Goal: Task Accomplishment & Management: Complete application form

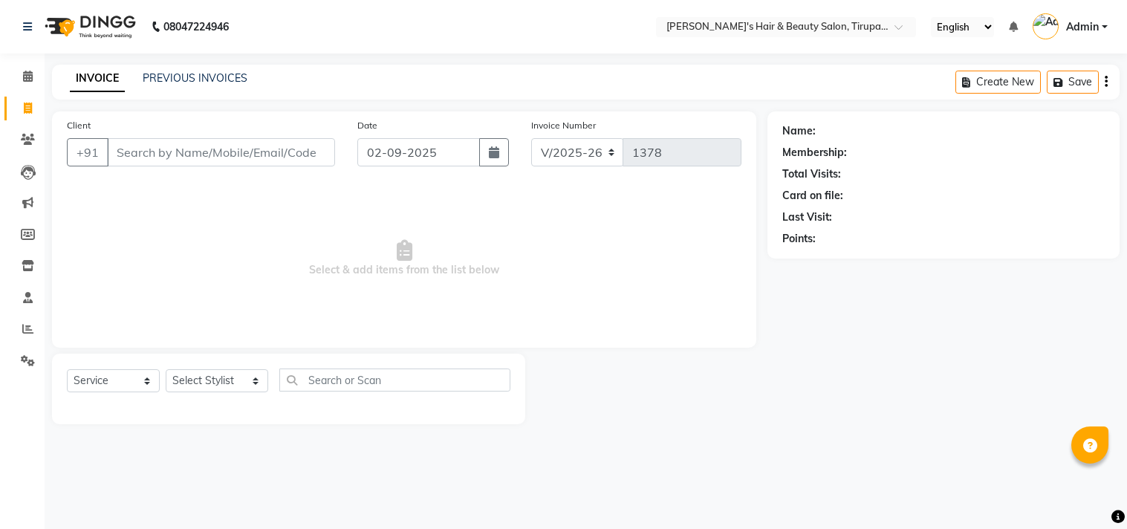
select select "5401"
select select "service"
click at [285, 150] on input "Client" at bounding box center [221, 152] width 228 height 28
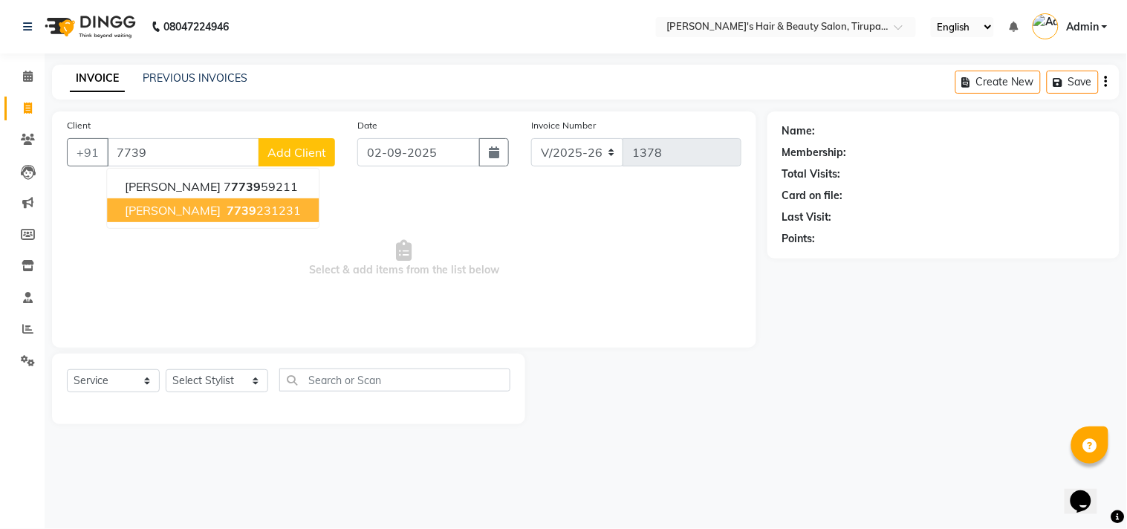
click at [267, 209] on ngb-highlight "7739 231231" at bounding box center [262, 210] width 77 height 15
type input "7739231231"
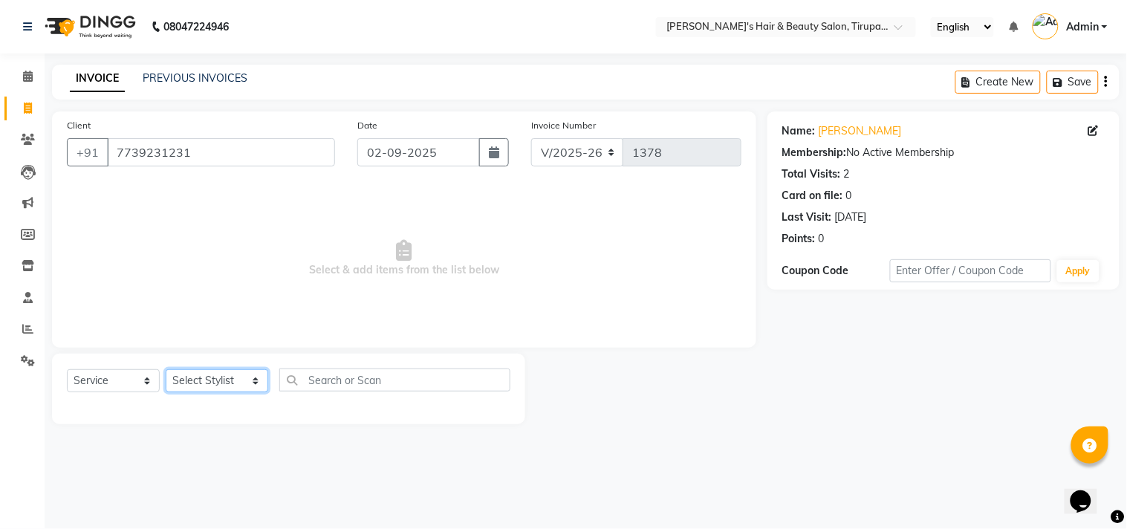
click at [247, 382] on select "Select Stylist [PERSON_NAME] [PERSON_NAME] Kajal [PERSON_NAME] [PERSON_NAME] [P…" at bounding box center [217, 380] width 103 height 23
select select "79875"
click at [166, 370] on select "Select Stylist [PERSON_NAME] [PERSON_NAME] Kajal [PERSON_NAME] [PERSON_NAME] [P…" at bounding box center [217, 380] width 103 height 23
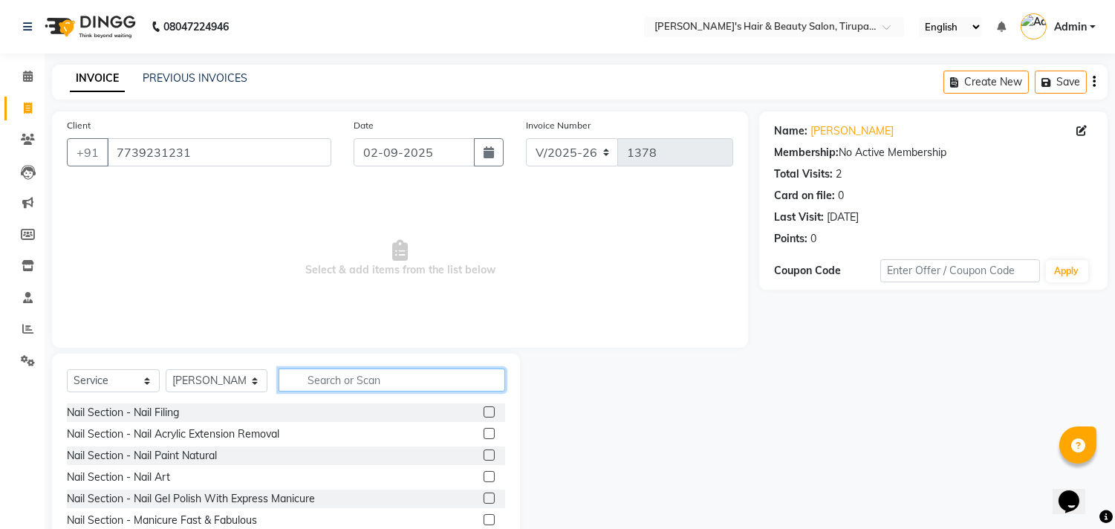
click at [316, 384] on input "text" at bounding box center [392, 379] width 227 height 23
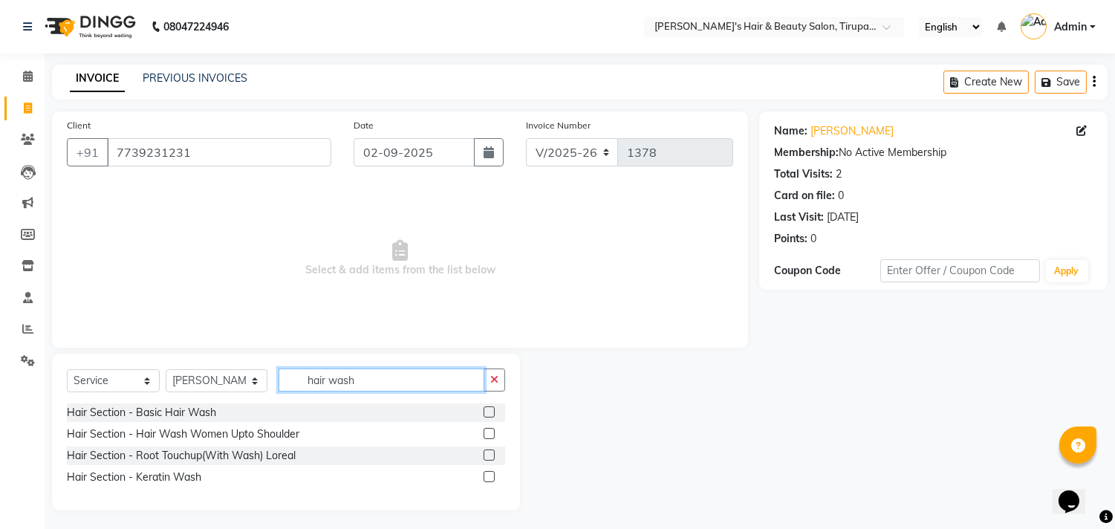
type input "hair wash"
click at [488, 409] on label at bounding box center [489, 411] width 11 height 11
click at [488, 409] on input "checkbox" at bounding box center [489, 413] width 10 height 10
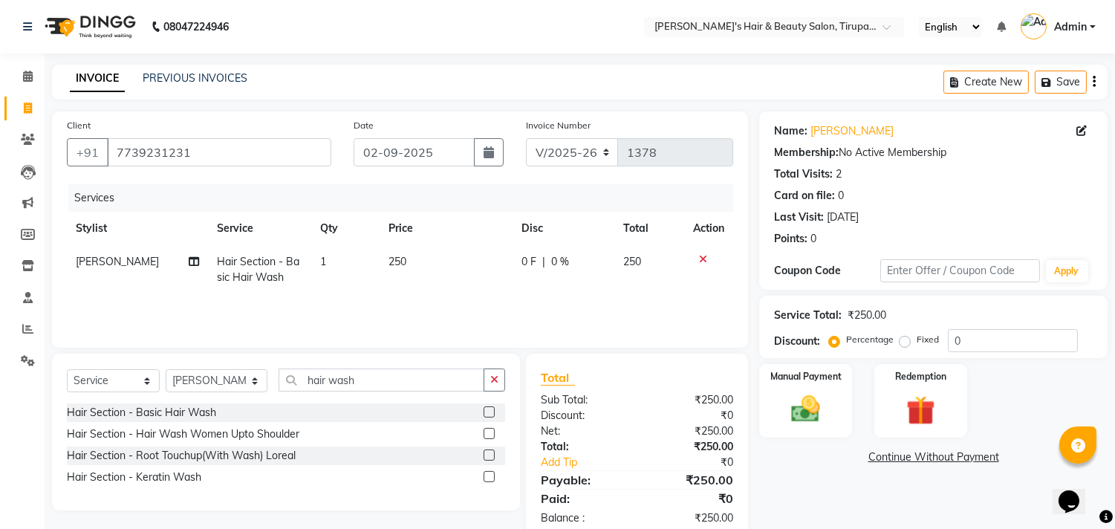
click at [490, 413] on label at bounding box center [489, 411] width 11 height 11
click at [490, 413] on input "checkbox" at bounding box center [489, 413] width 10 height 10
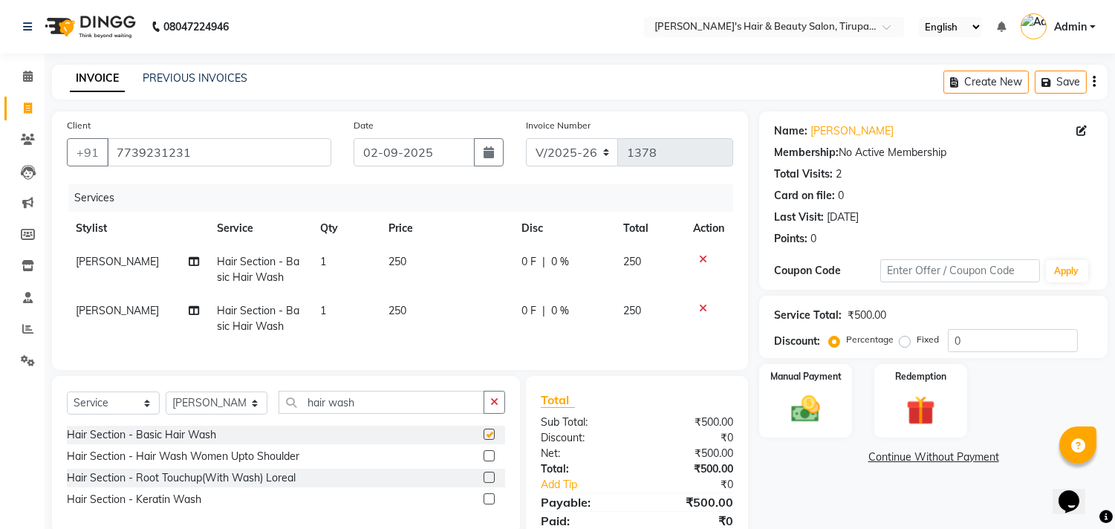
checkbox input "false"
click at [420, 414] on input "hair wash" at bounding box center [382, 402] width 206 height 23
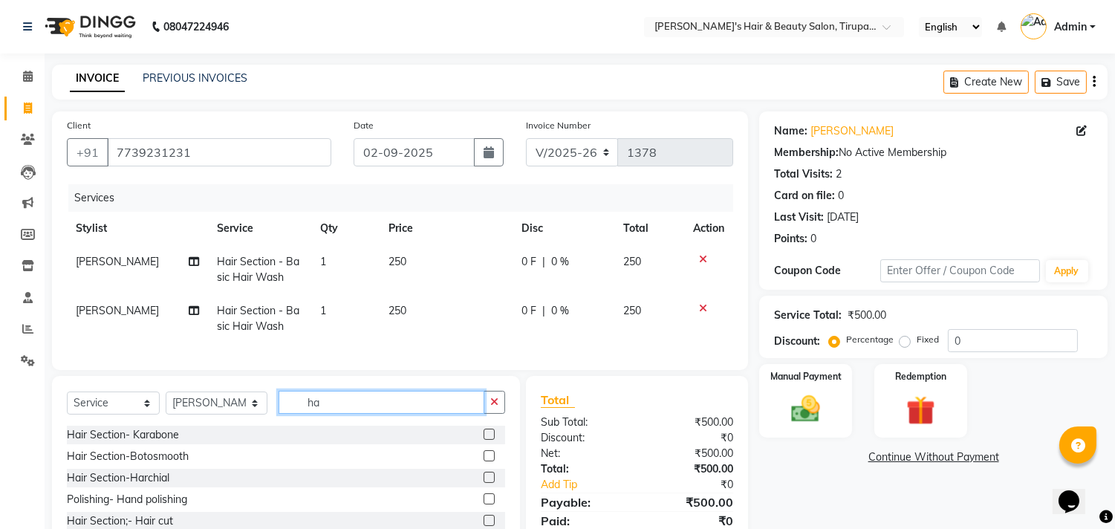
type input "h"
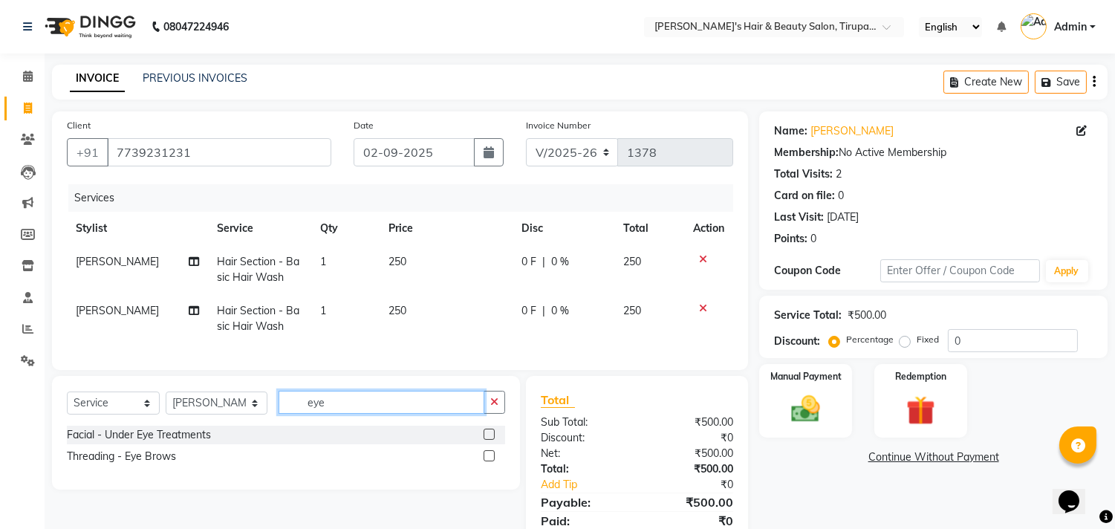
type input "eye"
click at [489, 461] on label at bounding box center [489, 455] width 11 height 11
click at [489, 461] on input "checkbox" at bounding box center [489, 457] width 10 height 10
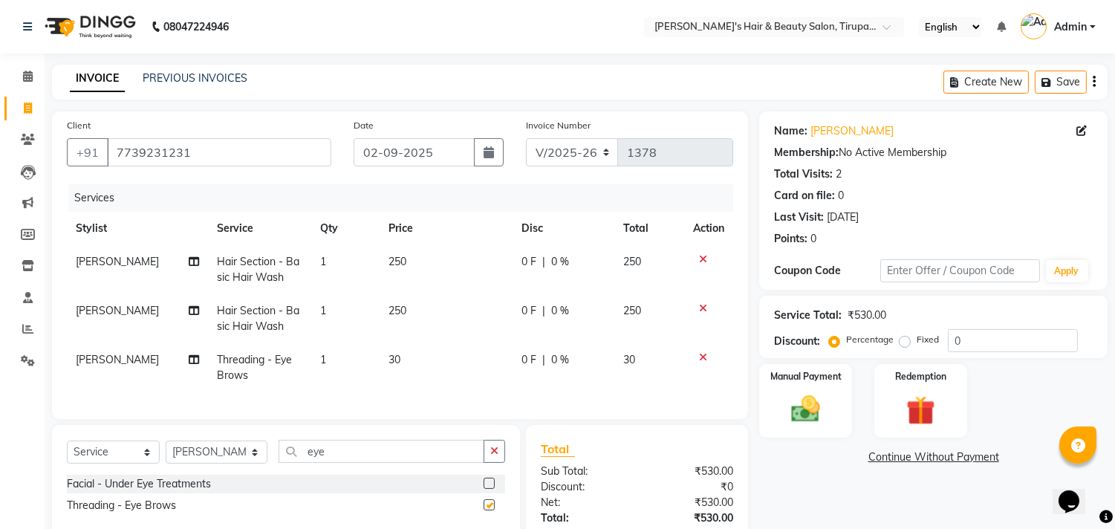
checkbox input "false"
click at [409, 463] on input "eye" at bounding box center [382, 451] width 206 height 23
type input "e"
type input "upper"
click at [488, 489] on label at bounding box center [489, 483] width 11 height 11
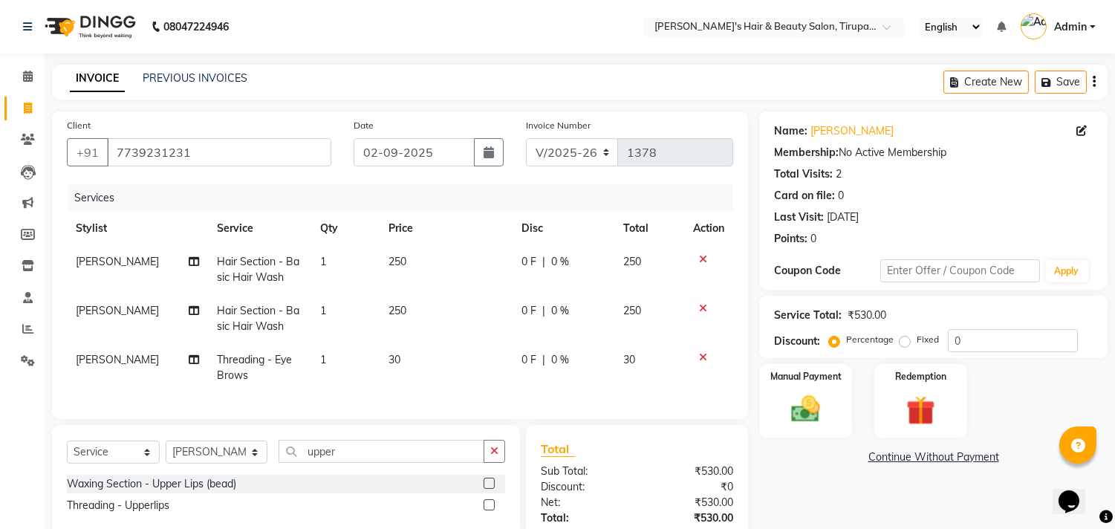
click at [488, 489] on input "checkbox" at bounding box center [489, 484] width 10 height 10
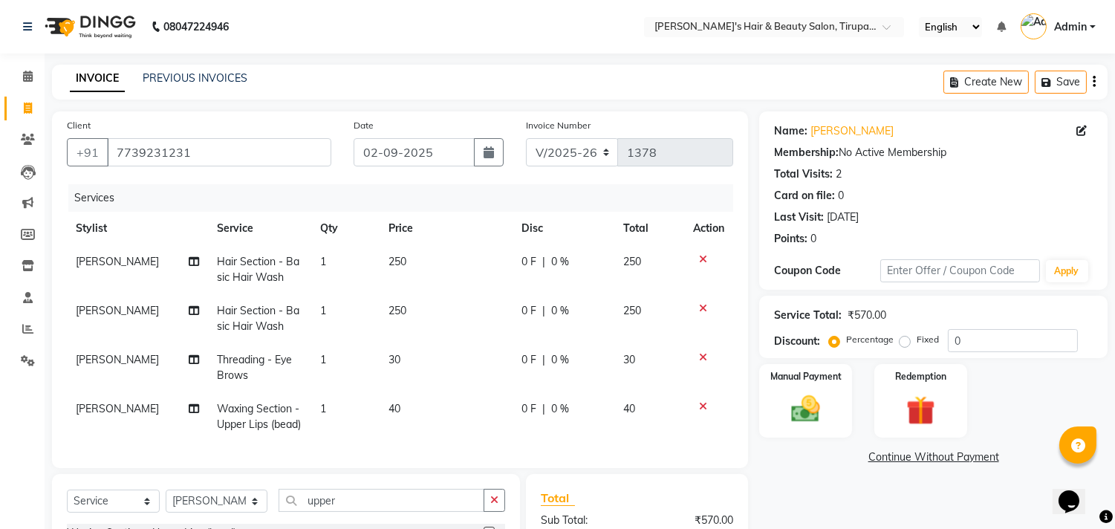
checkbox input "false"
click at [414, 505] on input "upper" at bounding box center [382, 500] width 206 height 23
type input "u"
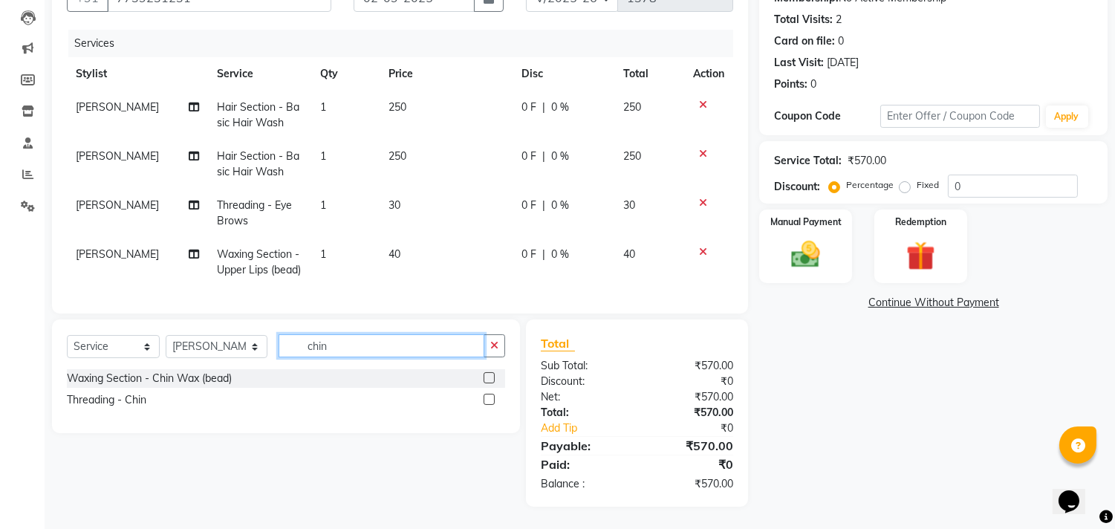
type input "chin"
click at [492, 374] on label at bounding box center [489, 377] width 11 height 11
click at [492, 374] on input "checkbox" at bounding box center [489, 379] width 10 height 10
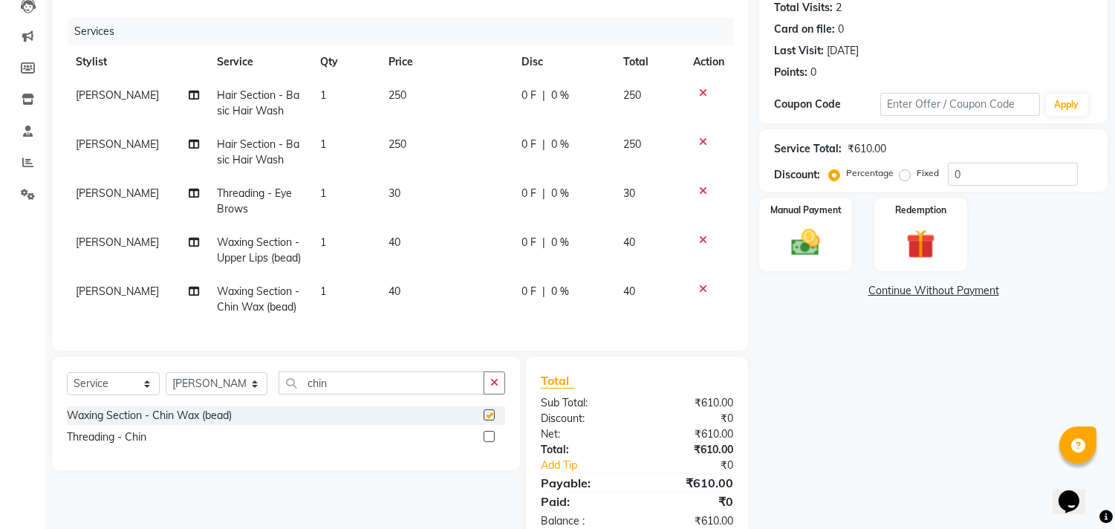
checkbox input "false"
click at [193, 291] on icon at bounding box center [194, 291] width 10 height 10
select select "79875"
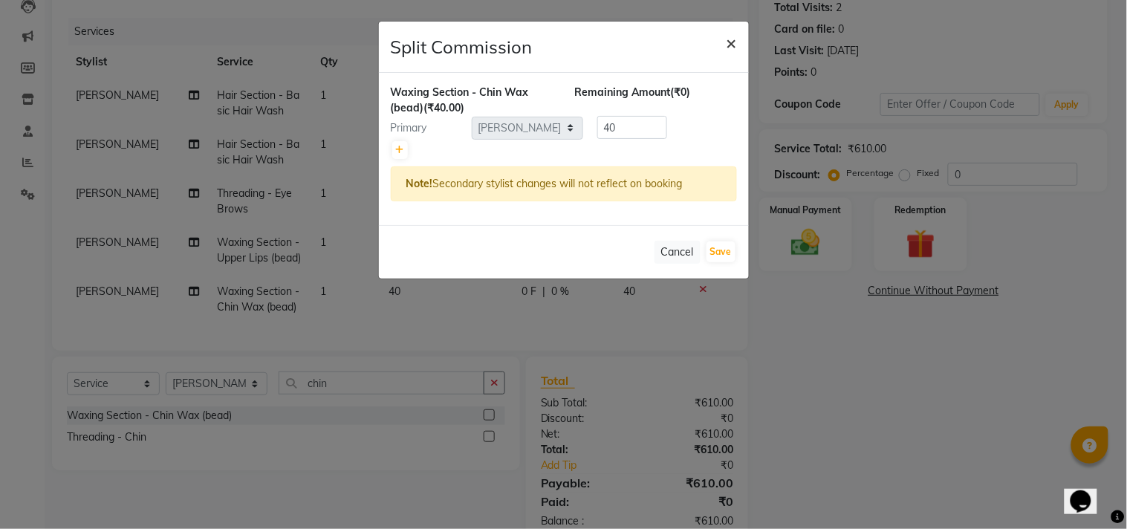
click at [732, 42] on span "×" at bounding box center [731, 42] width 10 height 22
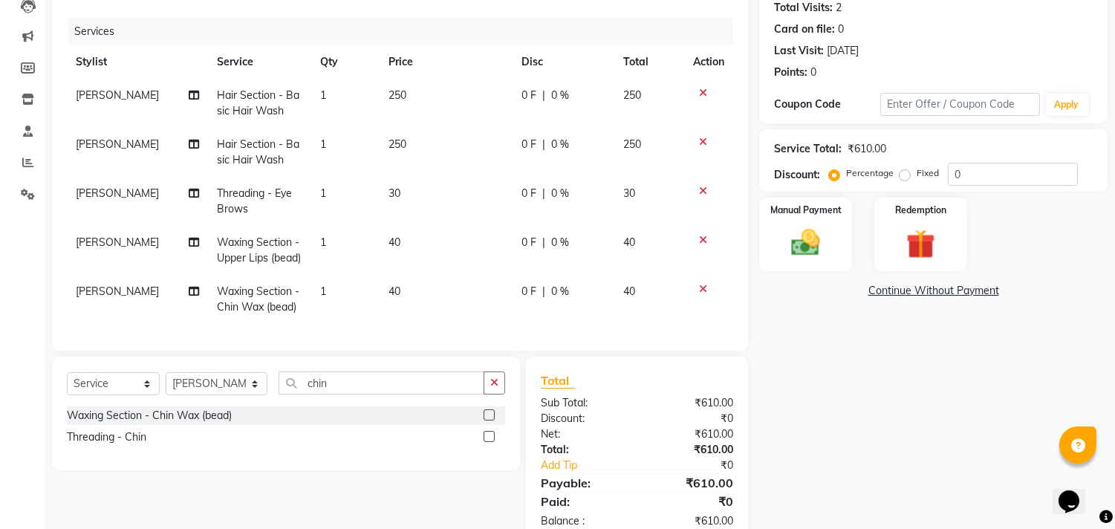
click at [189, 292] on icon at bounding box center [194, 291] width 10 height 10
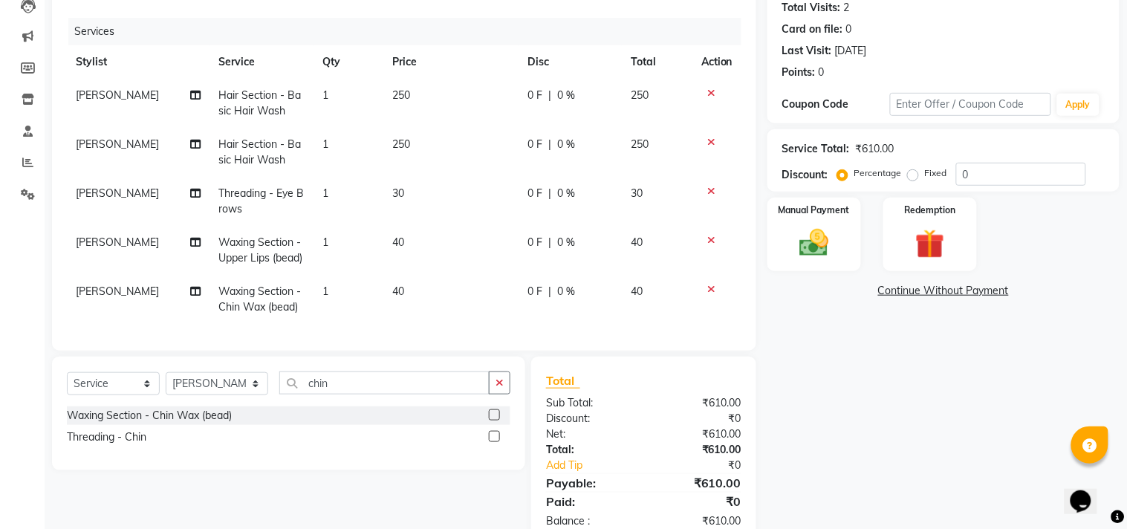
select select "79875"
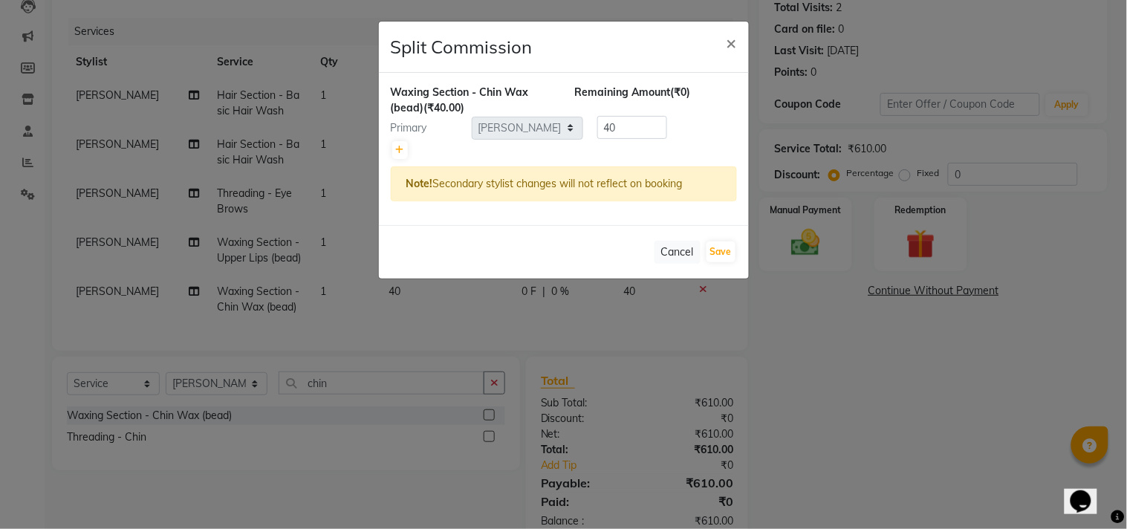
click at [849, 325] on ngb-modal-window "Split Commission × Waxing Section - Chin Wax (bead) (₹40.00) Remaining Amount (…" at bounding box center [563, 264] width 1127 height 529
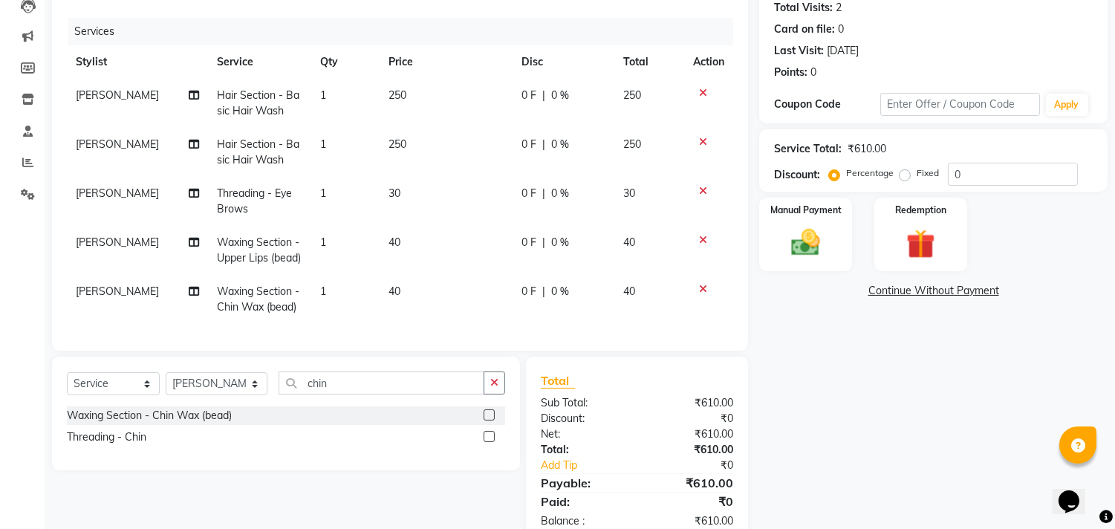
click at [704, 287] on icon at bounding box center [703, 289] width 8 height 10
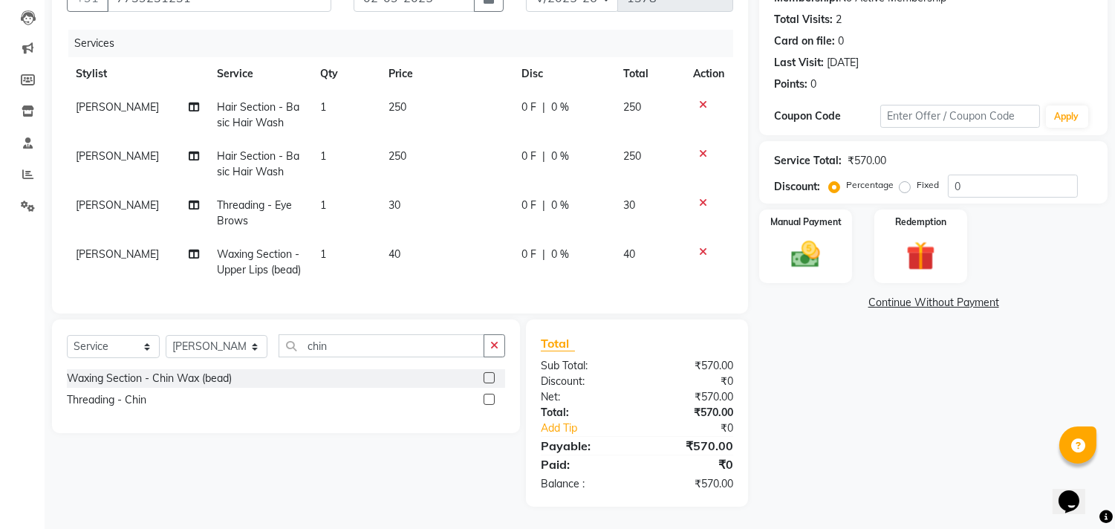
click at [700, 247] on icon at bounding box center [703, 252] width 8 height 10
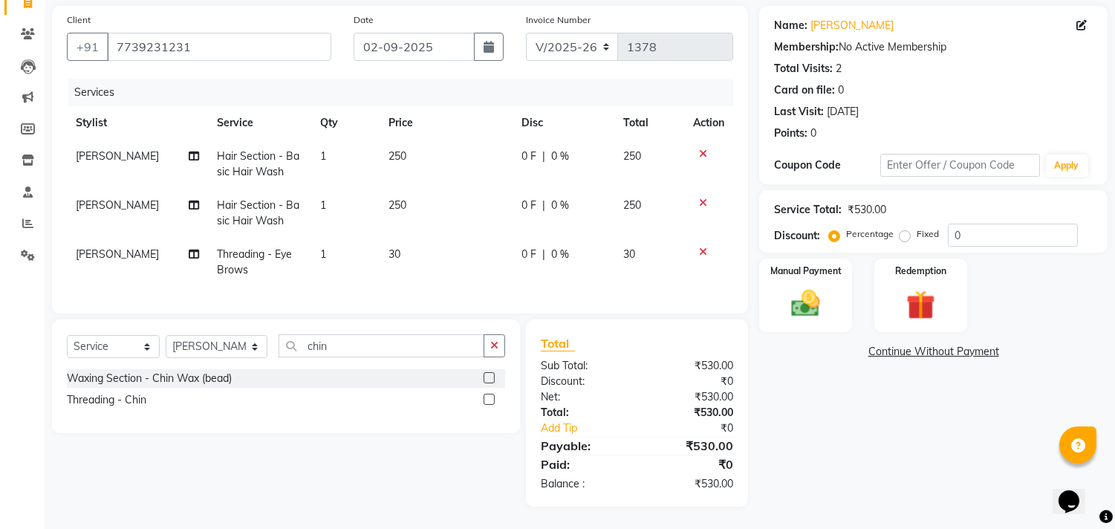
scroll to position [117, 0]
click at [703, 247] on icon at bounding box center [703, 252] width 8 height 10
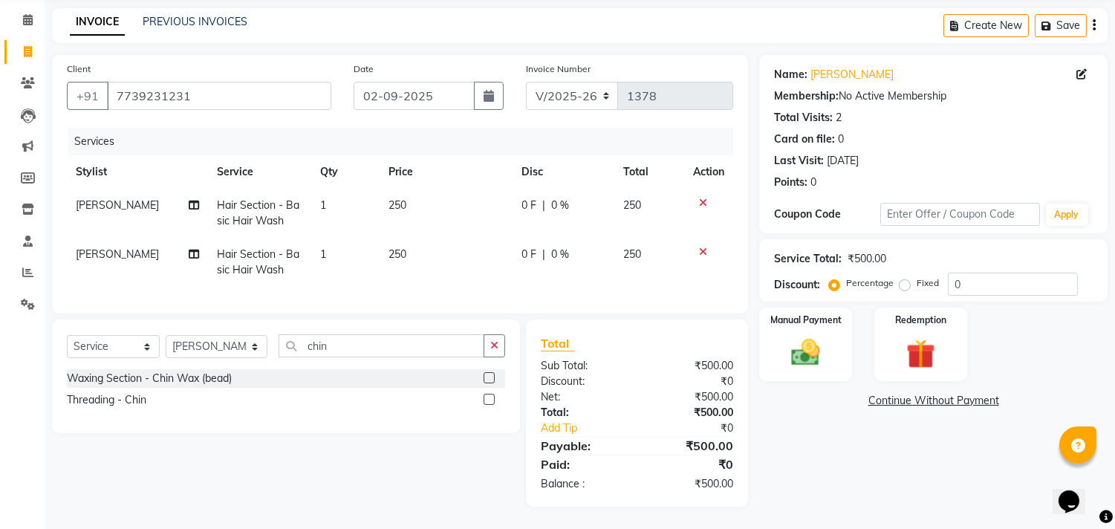
scroll to position [68, 0]
click at [250, 347] on select "Select Stylist [PERSON_NAME] [PERSON_NAME] Kajal [PERSON_NAME] [PERSON_NAME] [P…" at bounding box center [217, 346] width 102 height 23
select select "35988"
click at [166, 336] on select "Select Stylist [PERSON_NAME] [PERSON_NAME] Kajal [PERSON_NAME] [PERSON_NAME] [P…" at bounding box center [217, 346] width 102 height 23
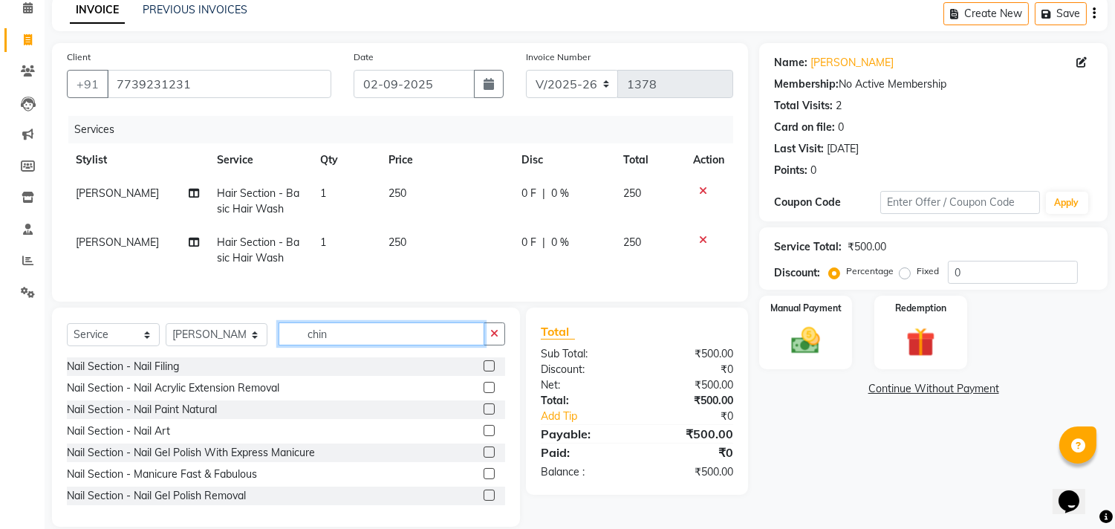
click at [343, 339] on input "chin" at bounding box center [382, 333] width 206 height 23
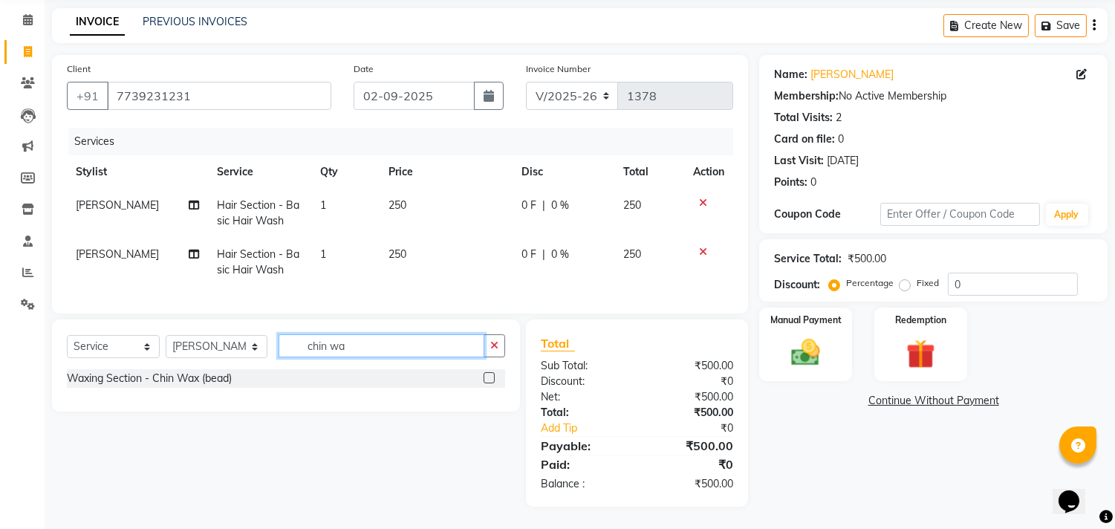
type input "chin wa"
click at [488, 379] on label at bounding box center [489, 377] width 11 height 11
click at [488, 379] on input "checkbox" at bounding box center [489, 379] width 10 height 10
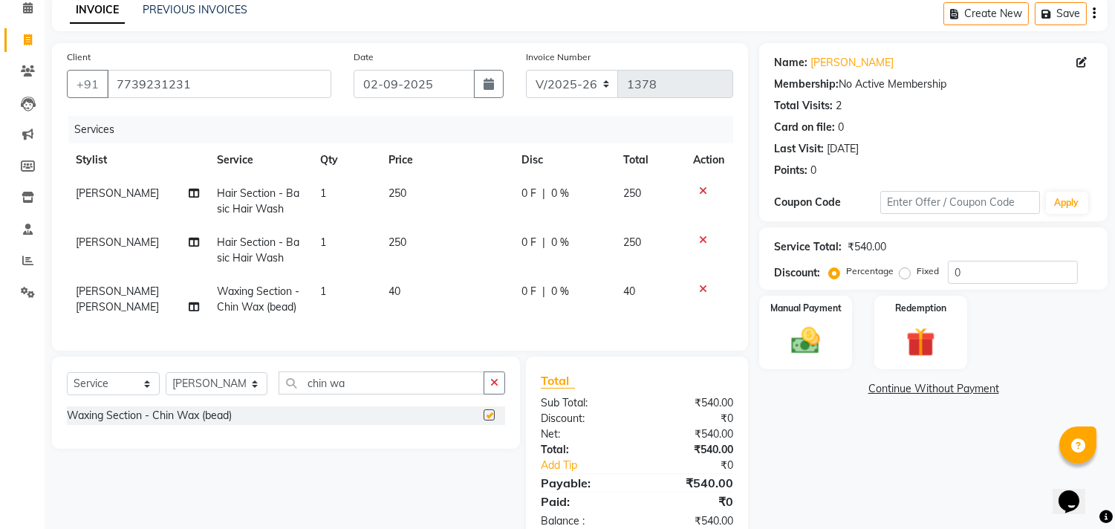
checkbox input "false"
click at [351, 394] on input "chin wa" at bounding box center [382, 382] width 206 height 23
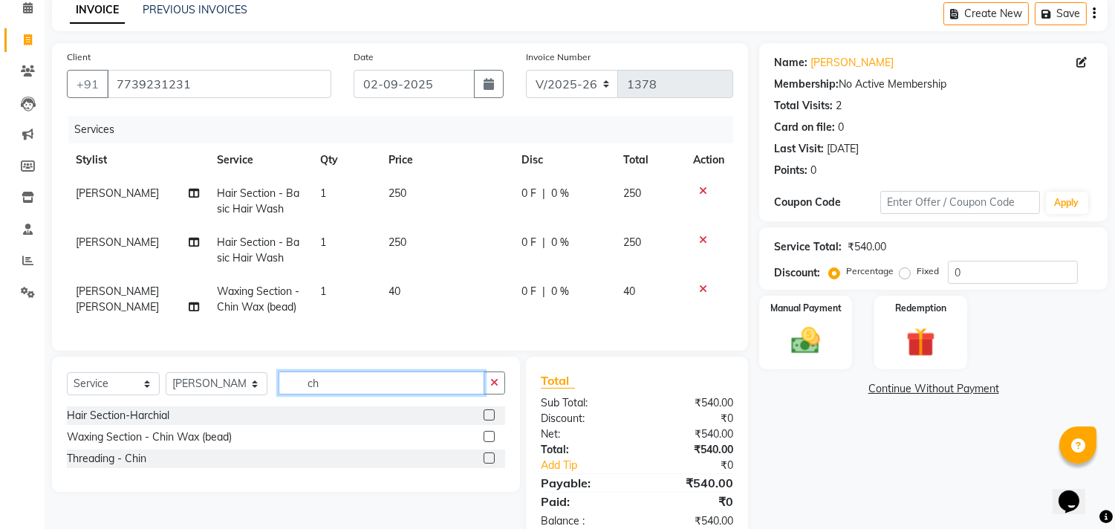
type input "c"
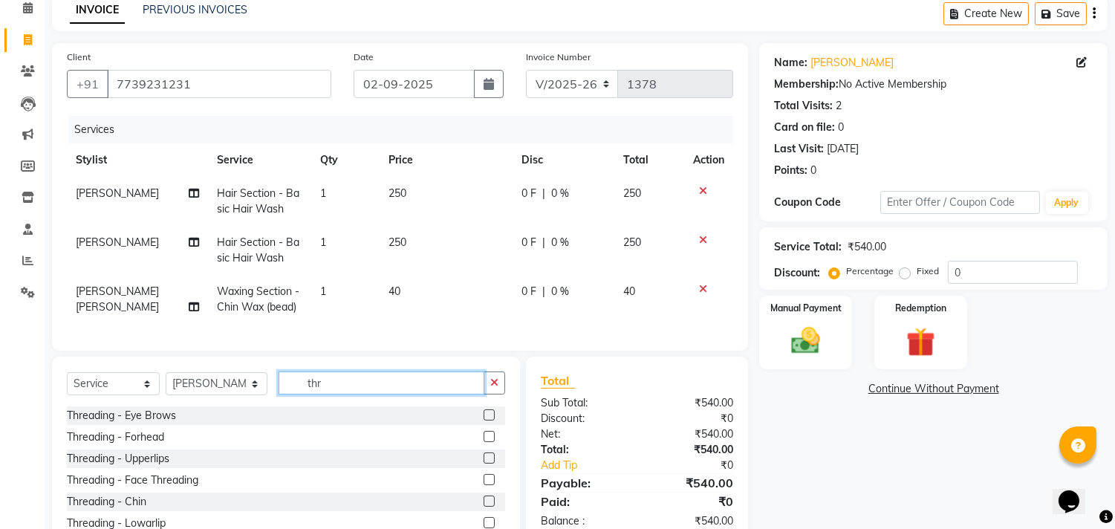
type input "thr"
click at [492, 420] on label at bounding box center [489, 414] width 11 height 11
click at [492, 420] on input "checkbox" at bounding box center [489, 416] width 10 height 10
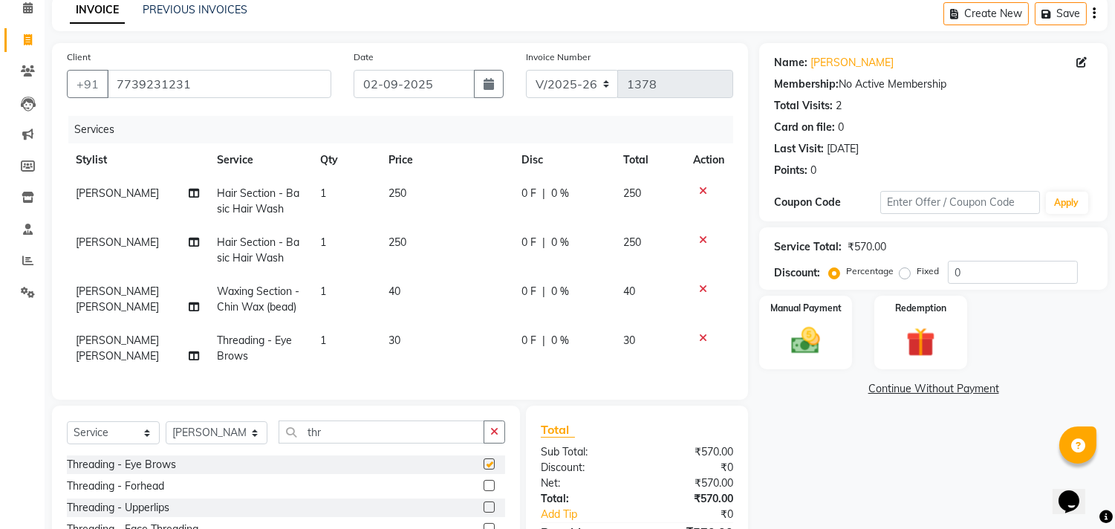
checkbox input "false"
click at [357, 442] on input "thr" at bounding box center [382, 431] width 206 height 23
type input "t"
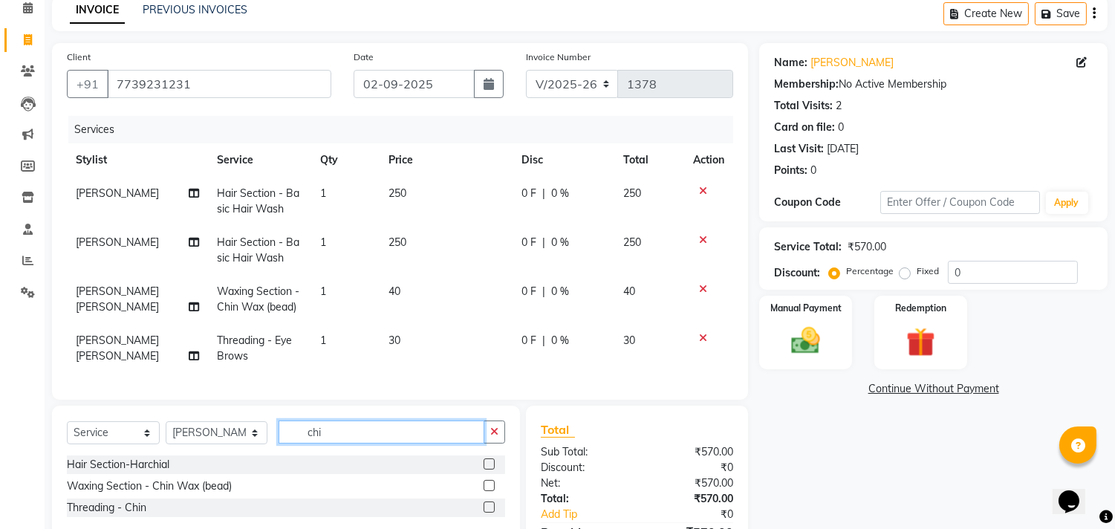
type input "chi"
click at [492, 491] on label at bounding box center [489, 485] width 11 height 11
click at [492, 491] on input "checkbox" at bounding box center [489, 486] width 10 height 10
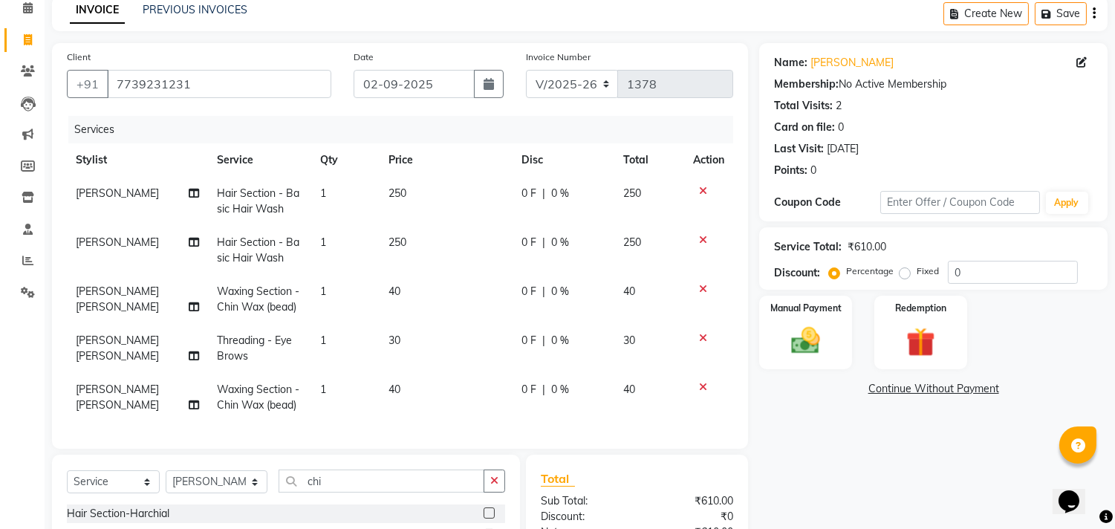
checkbox input "false"
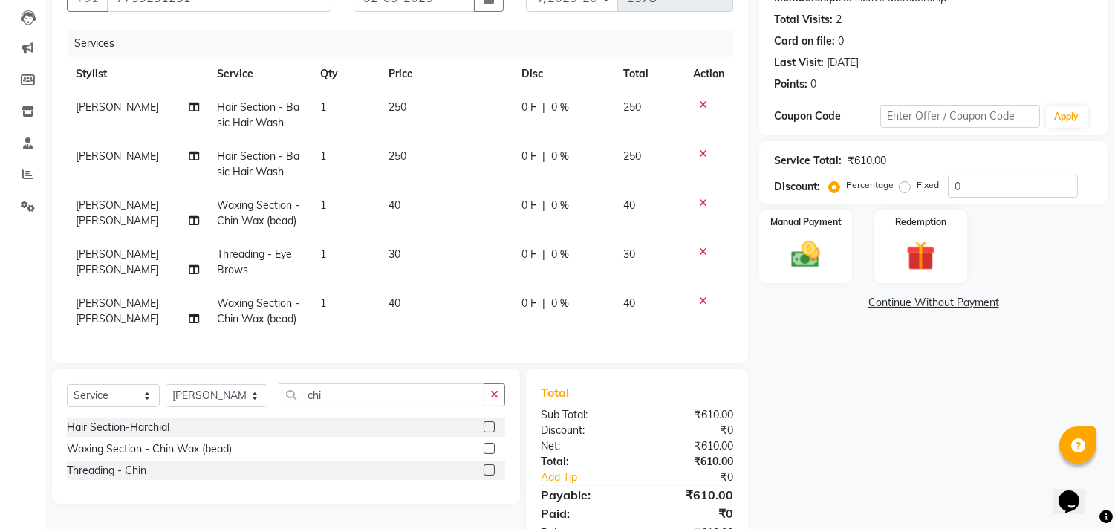
scroll to position [216, 0]
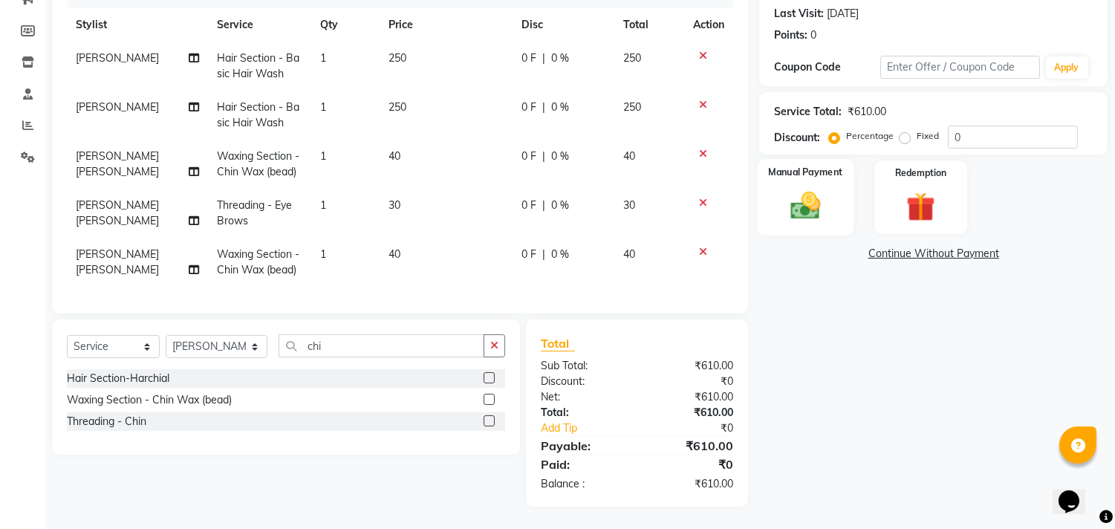
click at [825, 193] on img at bounding box center [805, 206] width 49 height 35
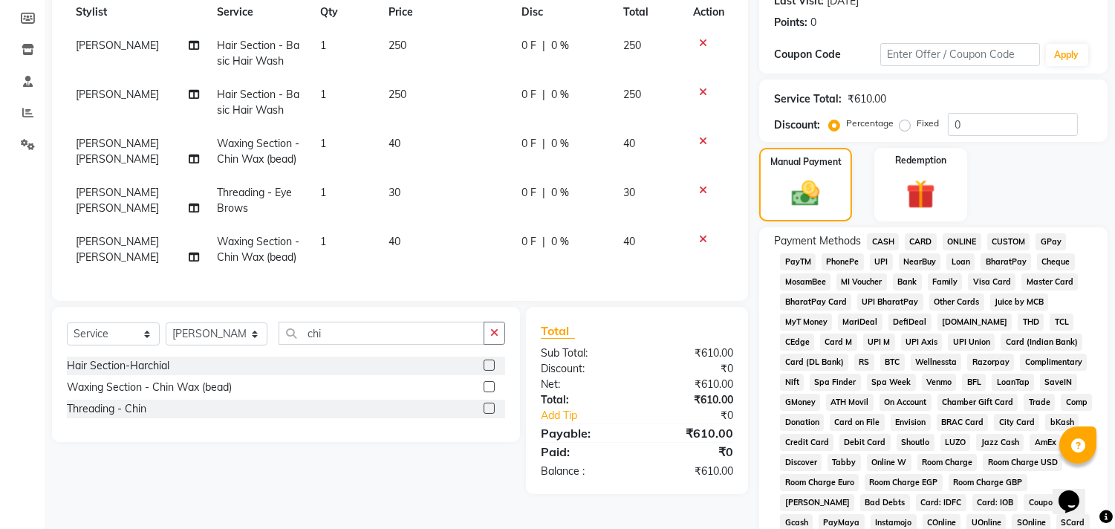
click at [1050, 240] on span "GPay" at bounding box center [1051, 241] width 30 height 17
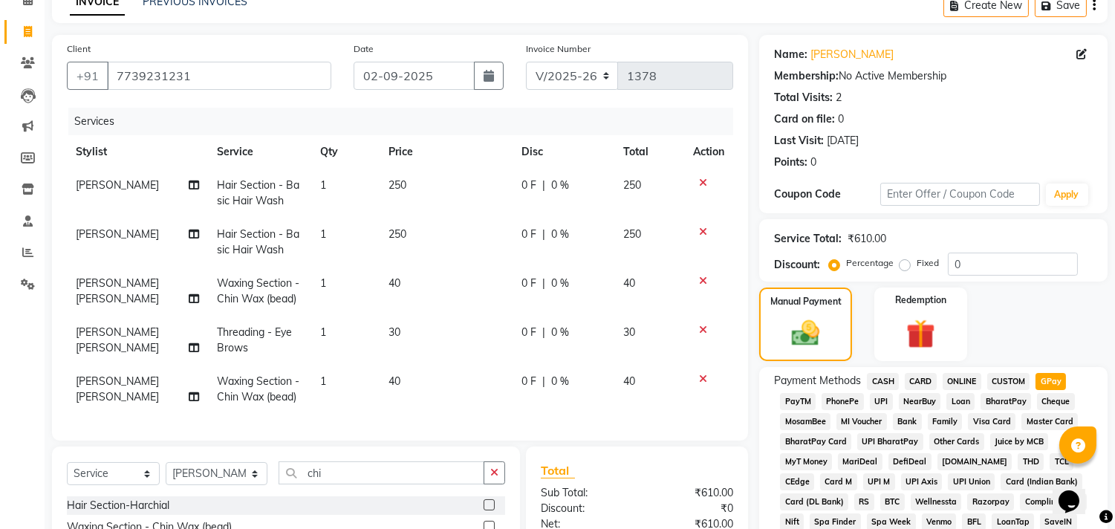
scroll to position [539, 0]
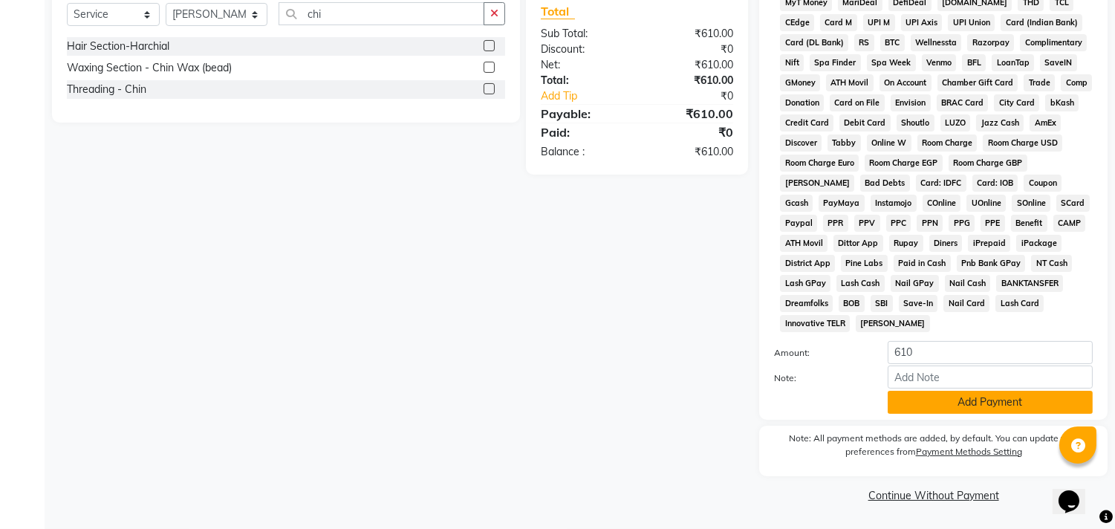
click at [1030, 402] on button "Add Payment" at bounding box center [990, 402] width 205 height 23
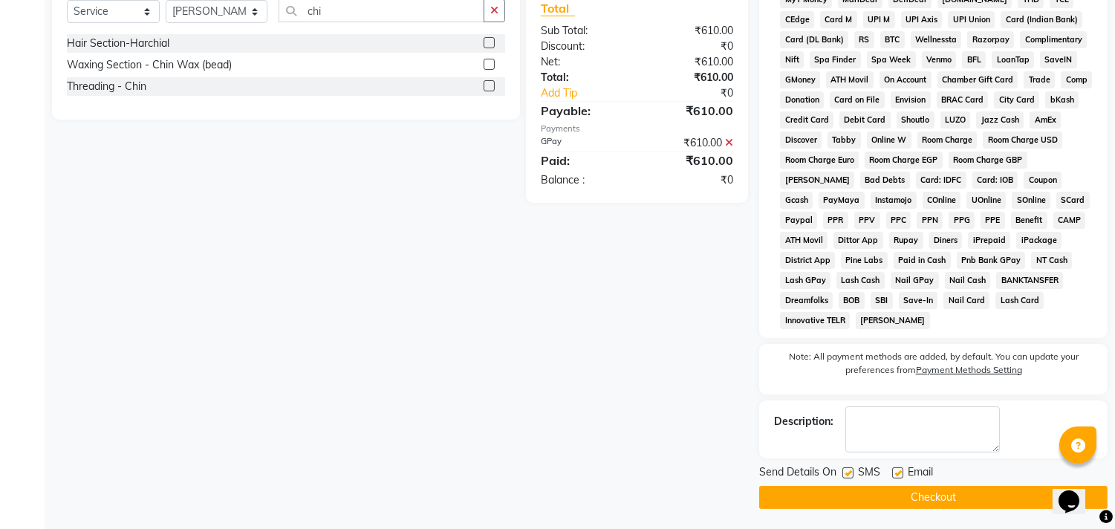
click at [934, 501] on button "Checkout" at bounding box center [933, 497] width 348 height 23
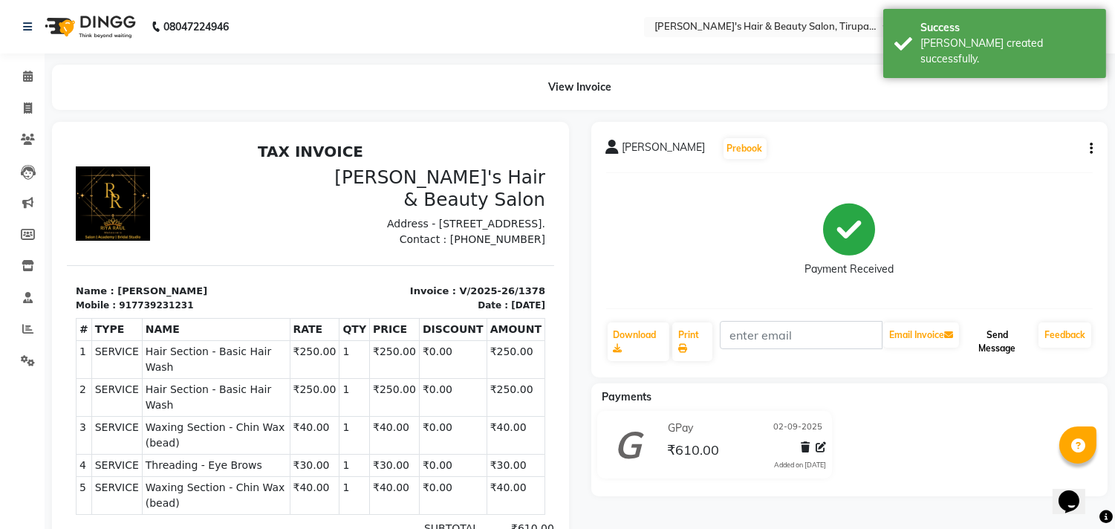
click at [990, 331] on button "Send Message" at bounding box center [997, 341] width 71 height 39
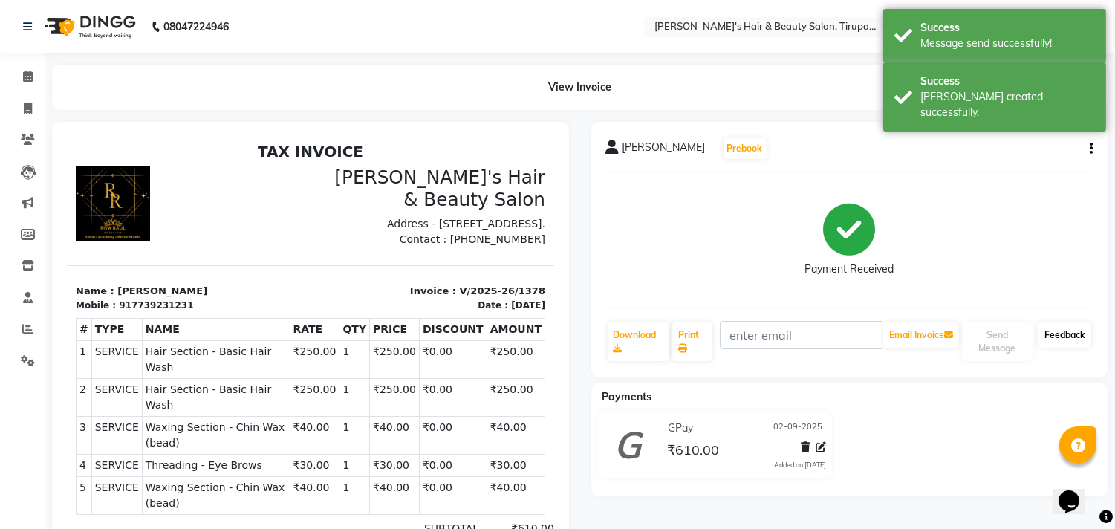
click at [1072, 340] on link "Feedback" at bounding box center [1064, 334] width 53 height 25
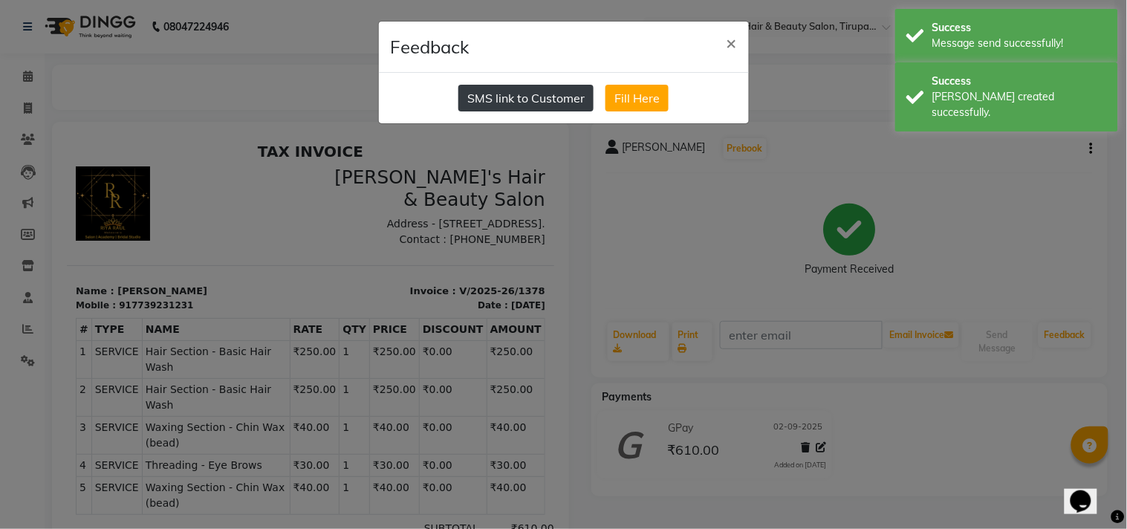
click at [559, 91] on button "SMS link to Customer" at bounding box center [525, 98] width 135 height 27
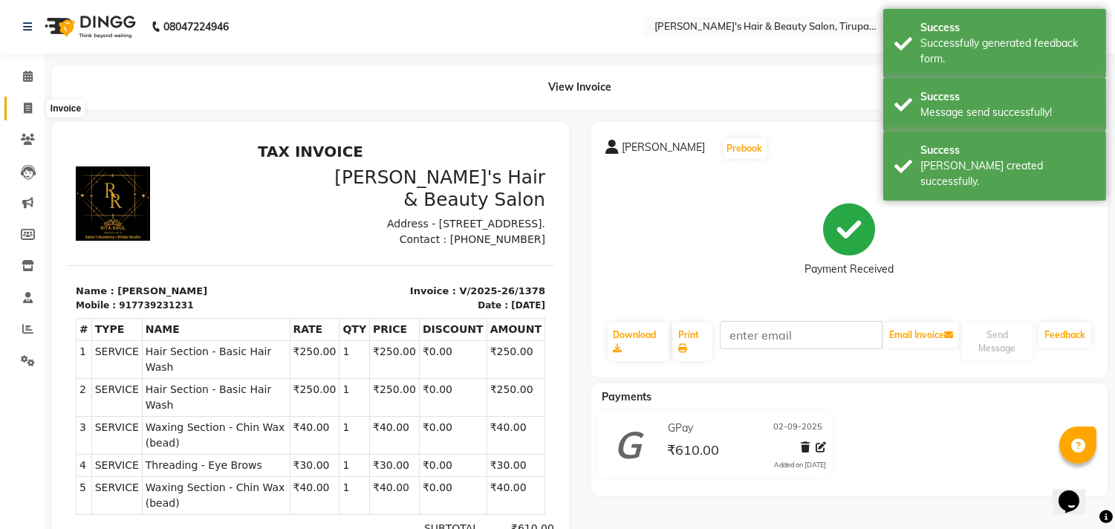
click at [32, 111] on span at bounding box center [28, 108] width 26 height 17
select select "service"
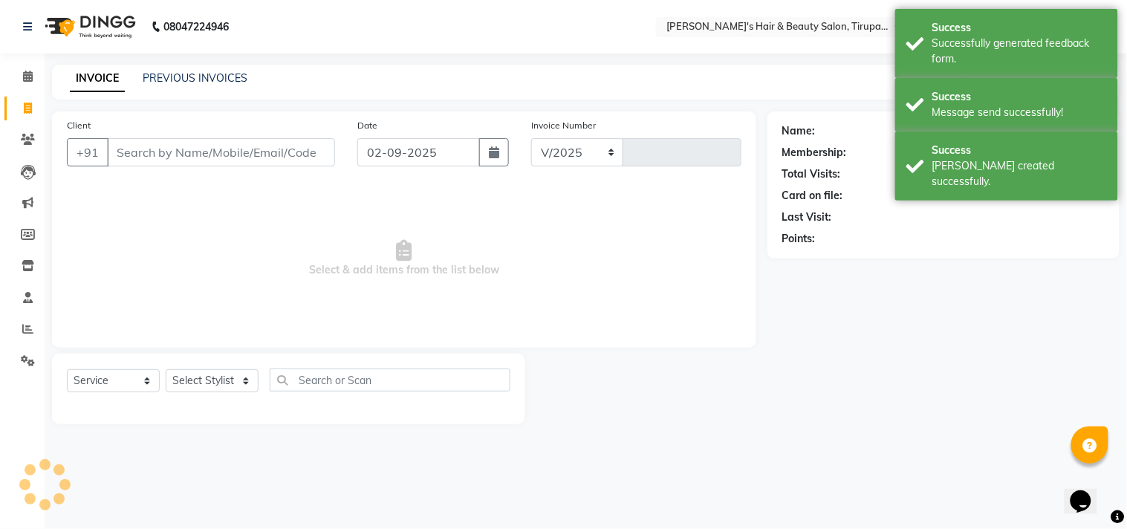
select select "5401"
type input "1379"
